Goal: Transaction & Acquisition: Purchase product/service

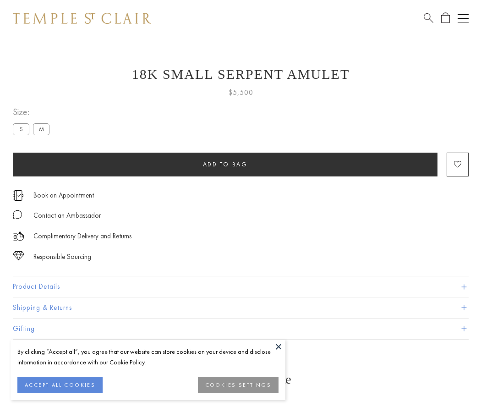
scroll to position [11, 0]
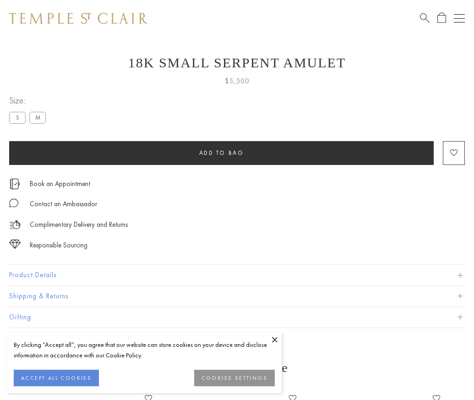
click at [221, 153] on span "Add to bag" at bounding box center [221, 153] width 45 height 8
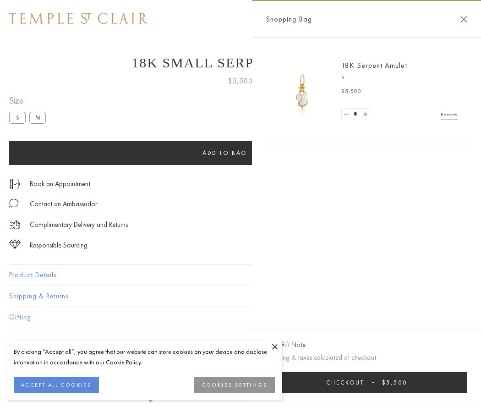
click at [367, 382] on button "Checkout $5,500" at bounding box center [367, 383] width 202 height 22
